Goal: Check status: Check status

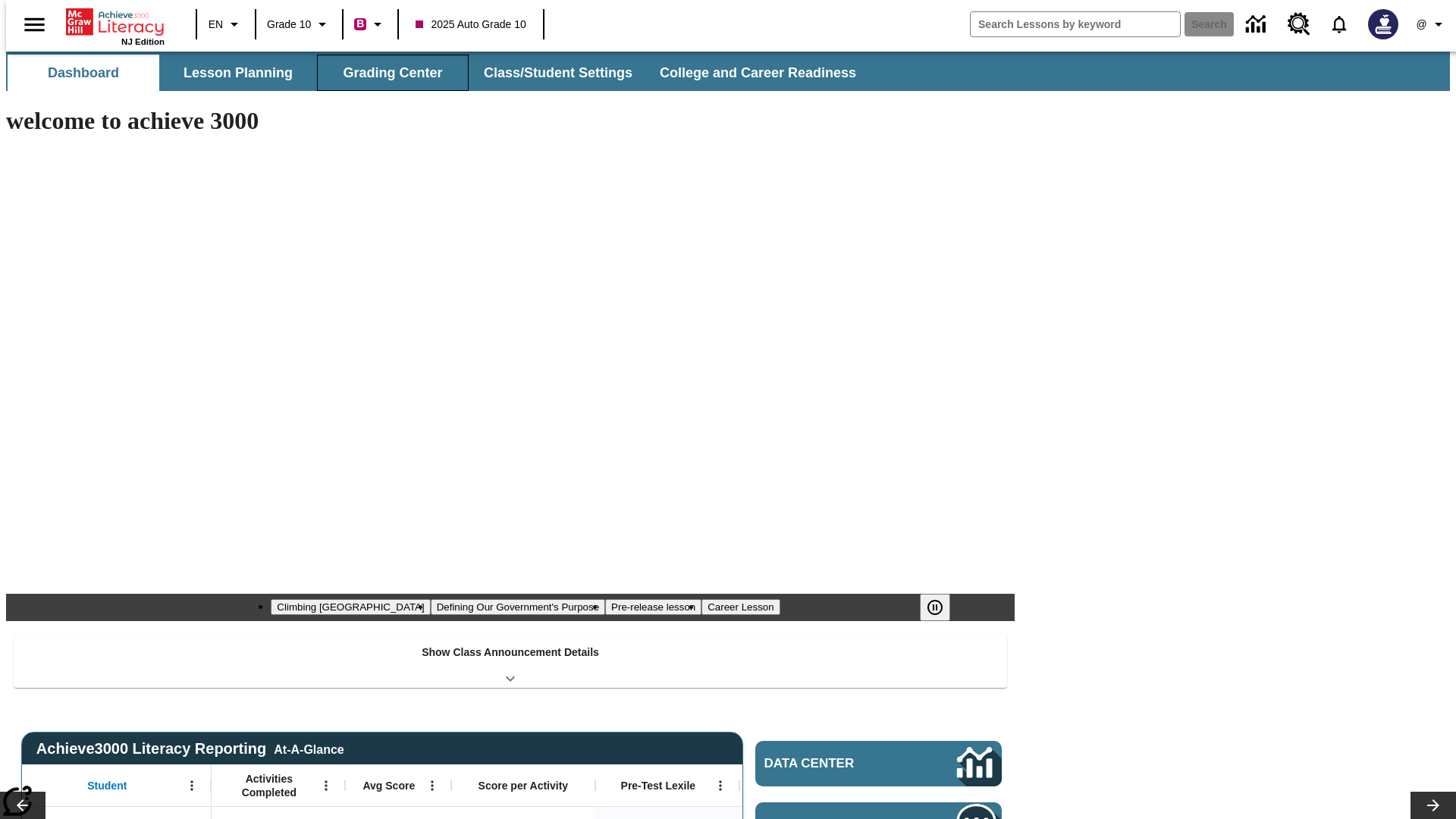
click at [387, 73] on button "Grading Center" at bounding box center [393, 72] width 152 height 36
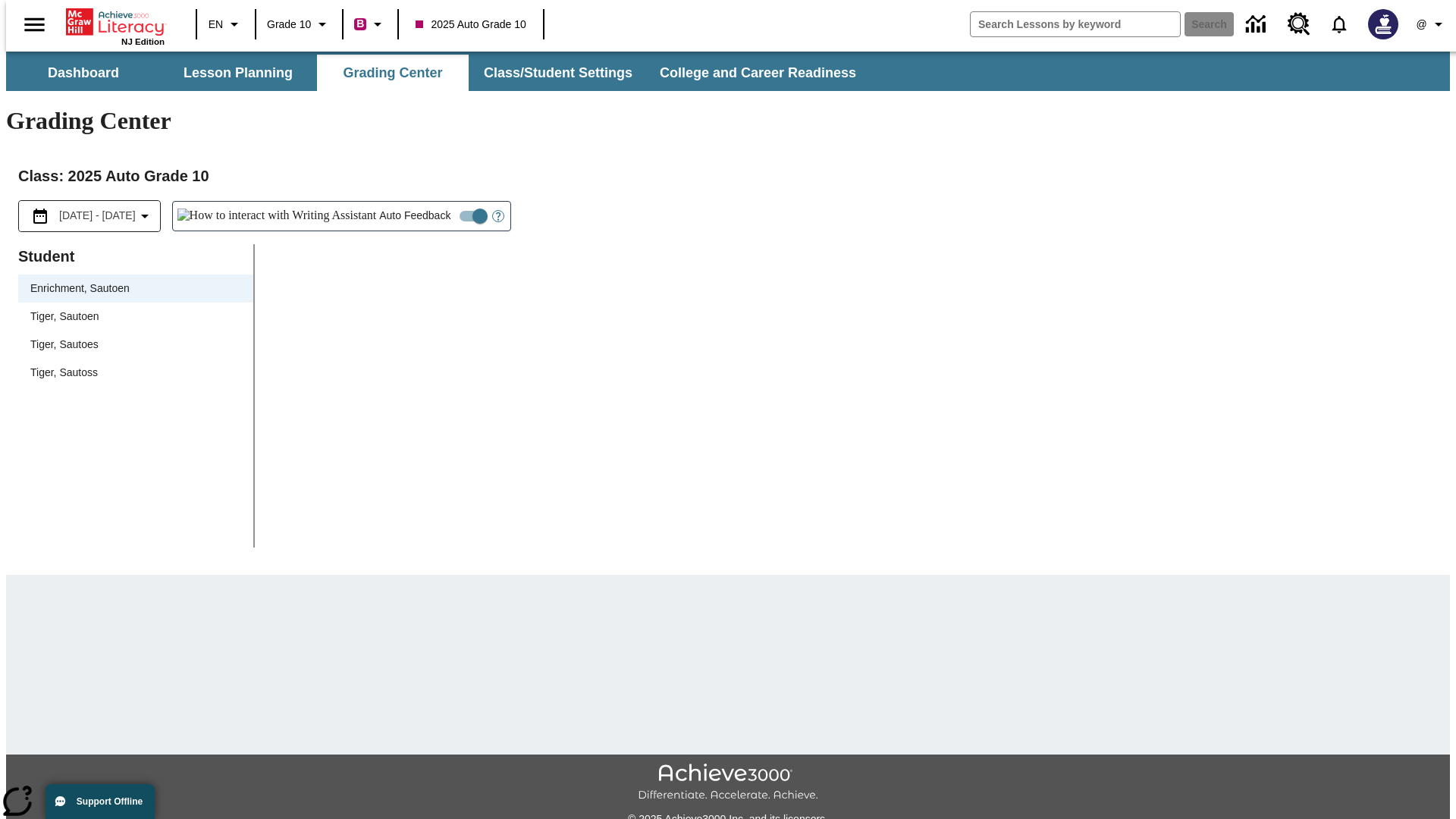
click at [130, 308] on span "Tiger, Sautoen" at bounding box center [136, 316] width 211 height 16
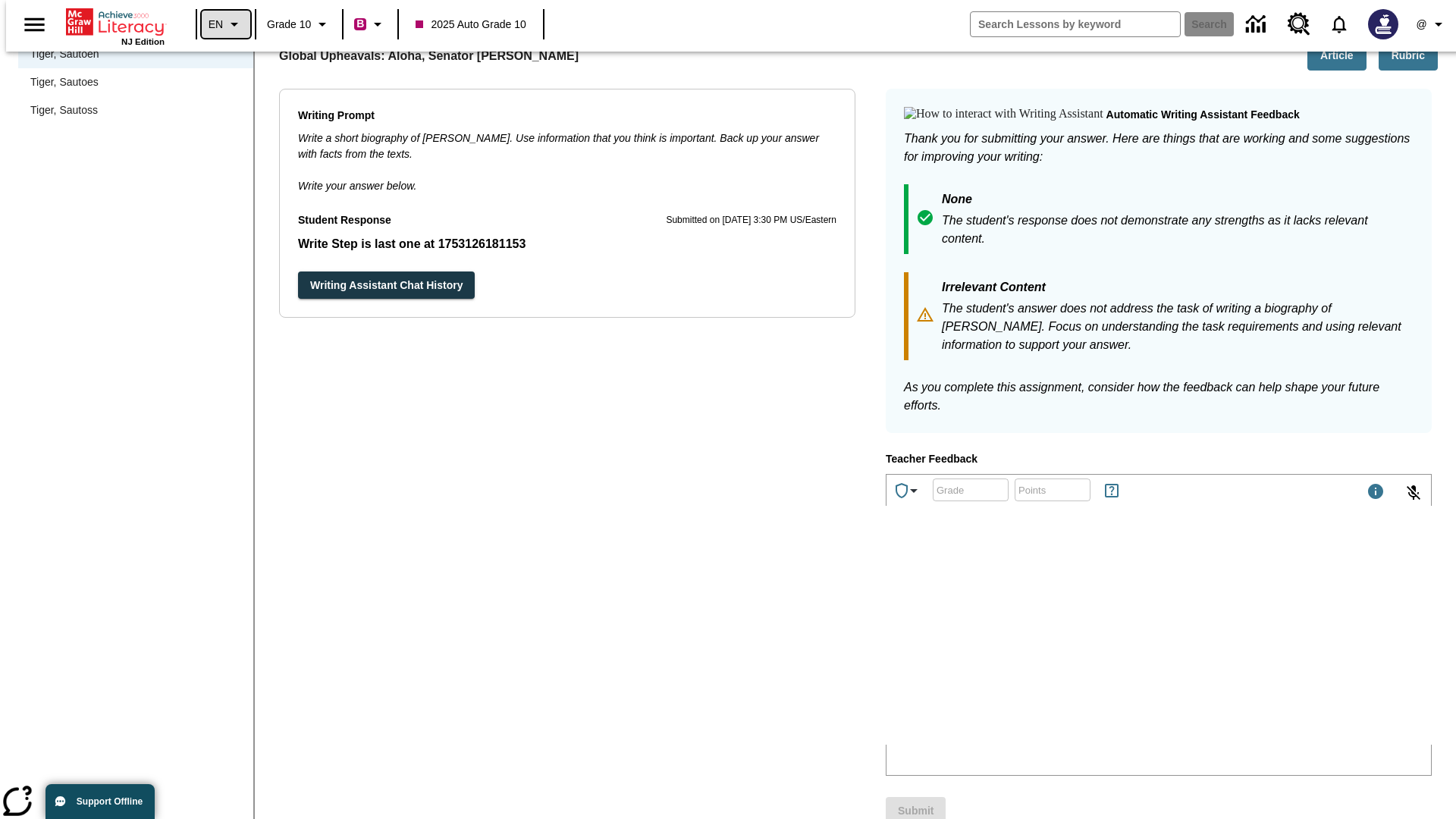
click at [225, 24] on icon "Language: EN, Select a language" at bounding box center [235, 24] width 18 height 18
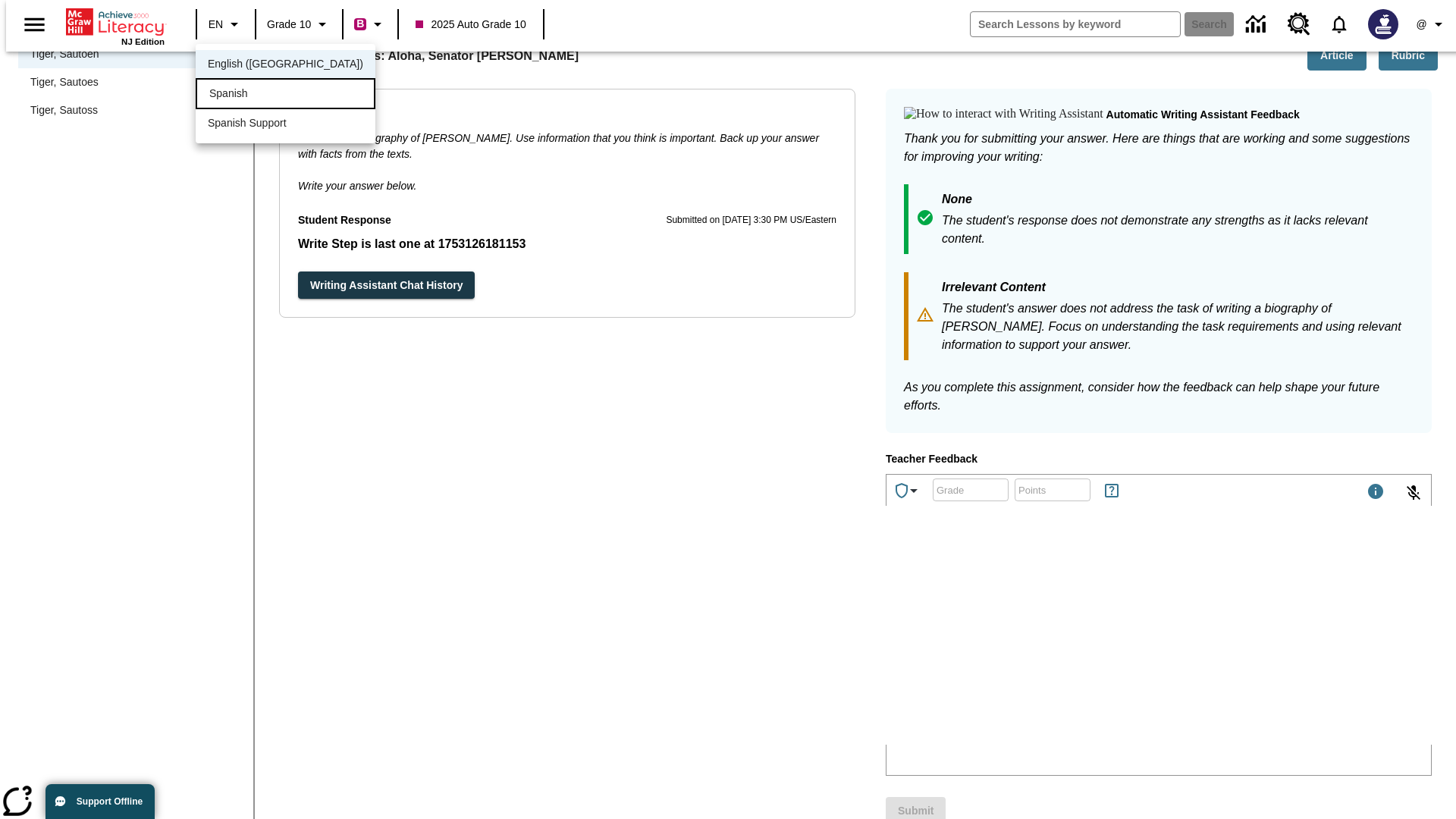
click at [252, 95] on div "Spanish" at bounding box center [285, 94] width 180 height 31
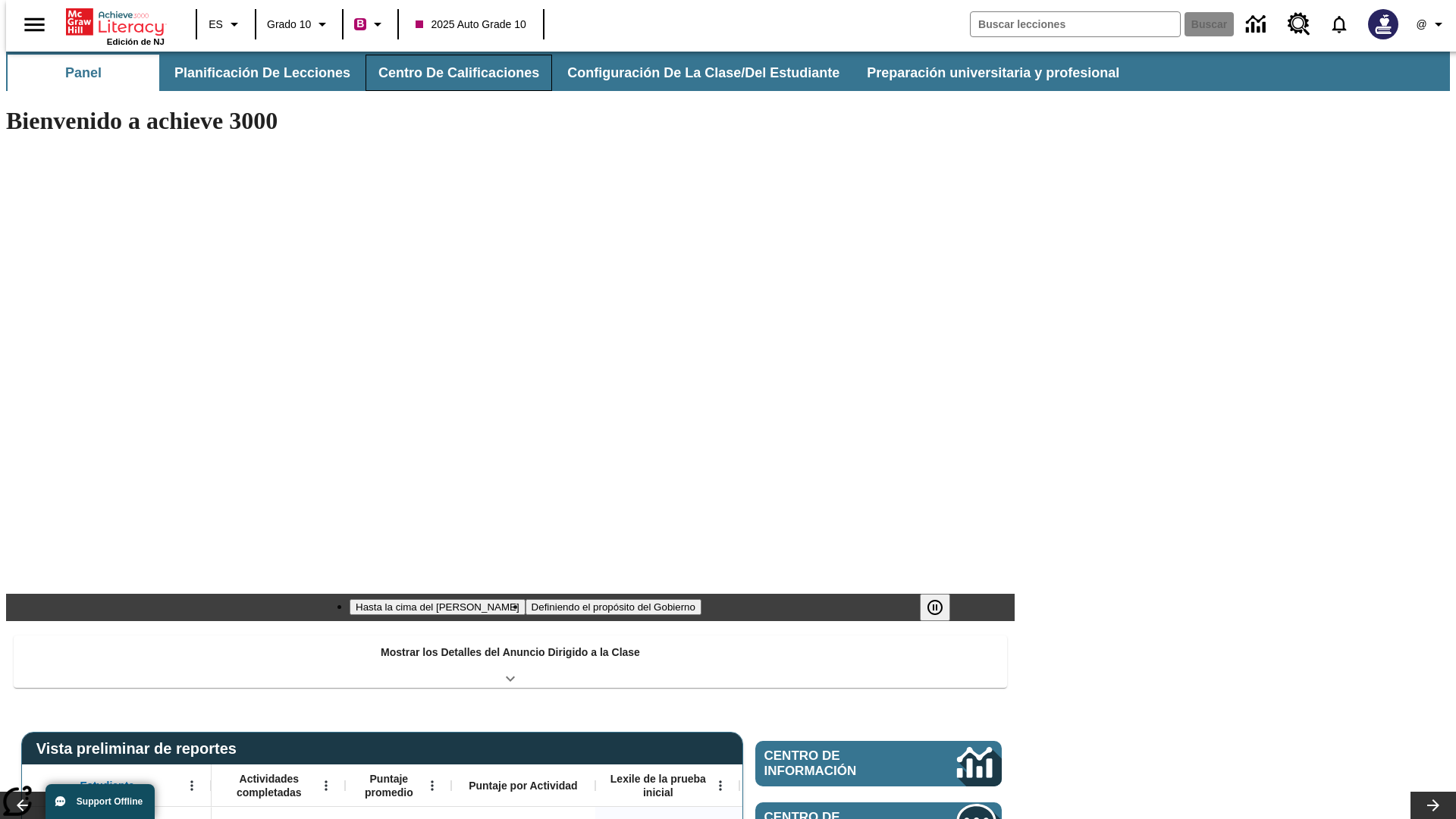
click at [446, 73] on button "Centro de calificaciones" at bounding box center [459, 72] width 187 height 36
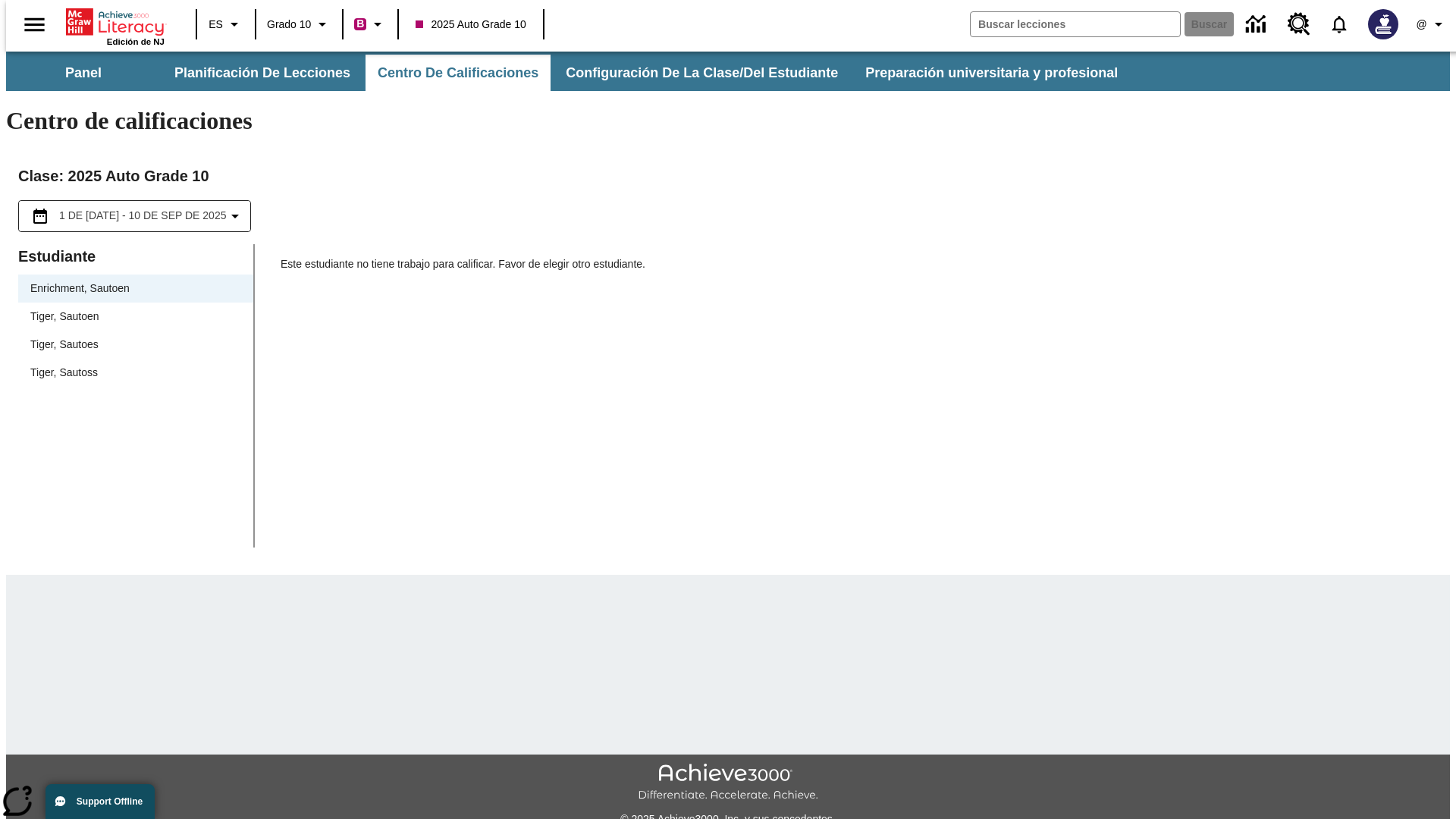
click at [130, 308] on span "Tiger, Sautoen" at bounding box center [136, 316] width 211 height 16
